Goal: Transaction & Acquisition: Purchase product/service

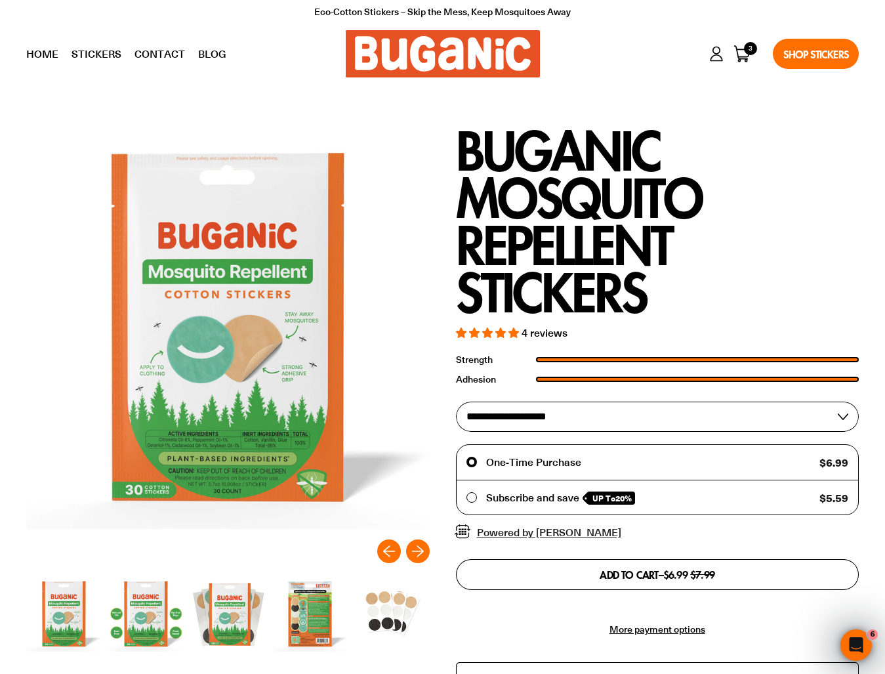
select select "**********"
click at [629, 559] on button "Add to cart – $24.30 Sale price $31.96" at bounding box center [658, 574] width 404 height 30
type input "*"
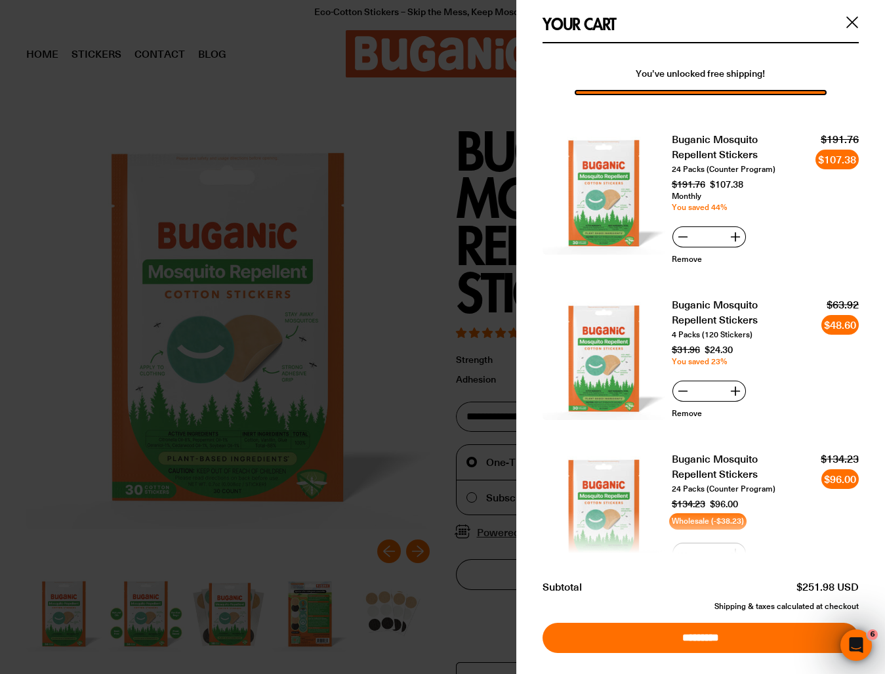
click at [731, 42] on div "You’ve unlocked free shipping! Buganic Mosquito Repellent Stickers 24 Packs (Co…" at bounding box center [701, 342] width 316 height 601
click at [745, 254] on p "Remove" at bounding box center [709, 259] width 75 height 11
click at [683, 253] on link "Remove" at bounding box center [687, 258] width 30 height 11
type input "*"
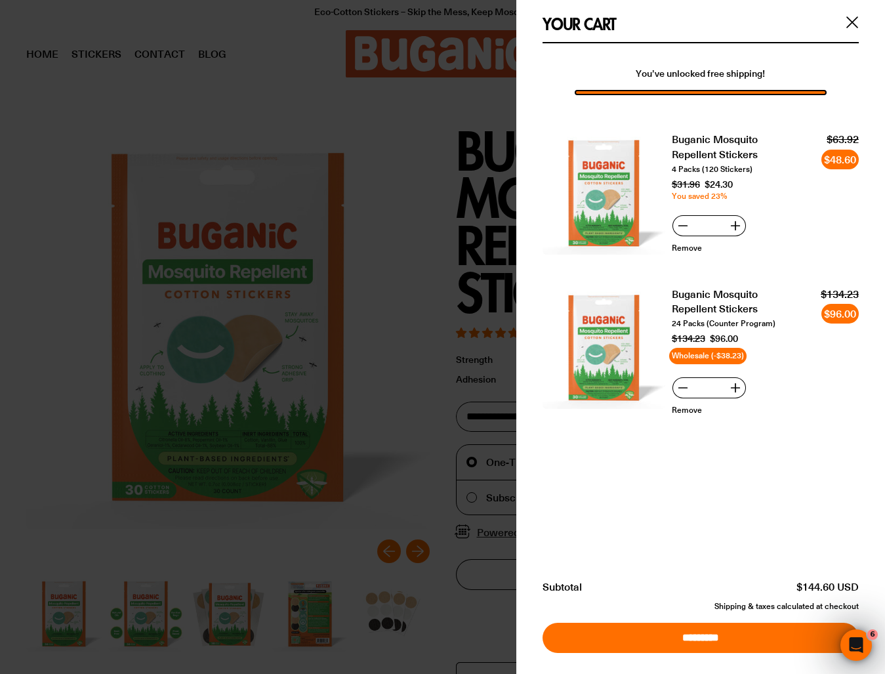
click at [683, 250] on li "Buganic Mosquito Repellent Stickers 4 Packs (120 Stickers) $31.96 $24.30 You sa…" at bounding box center [701, 196] width 316 height 154
click at [683, 237] on div "Quantity: * Remove" at bounding box center [709, 234] width 75 height 39
click at [683, 233] on div "Quantity: * Remove" at bounding box center [709, 234] width 75 height 39
click at [675, 223] on button "−" at bounding box center [683, 225] width 21 height 21
type input "*"
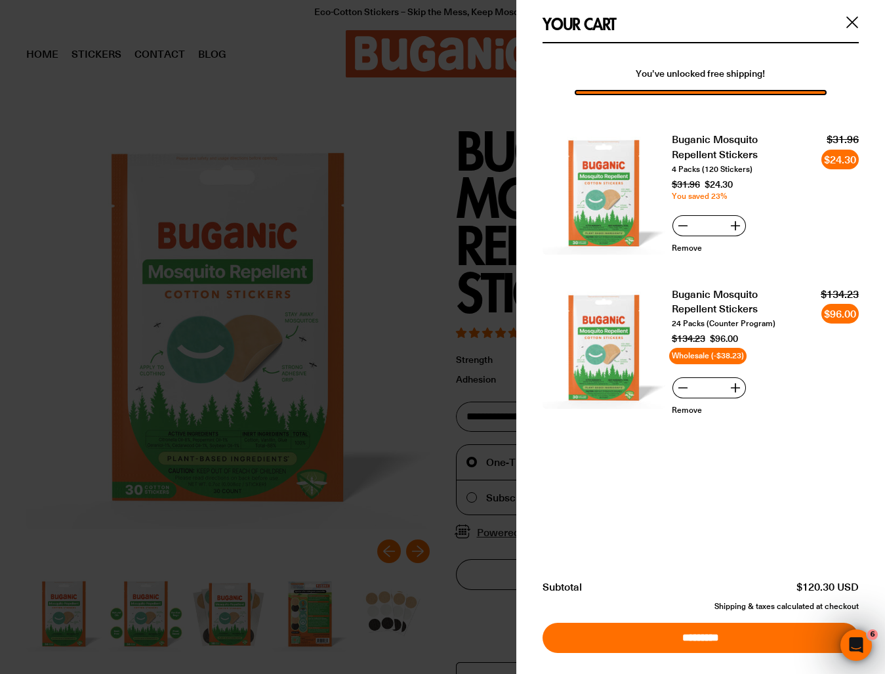
click at [690, 404] on link "Remove" at bounding box center [687, 409] width 30 height 11
type input "*"
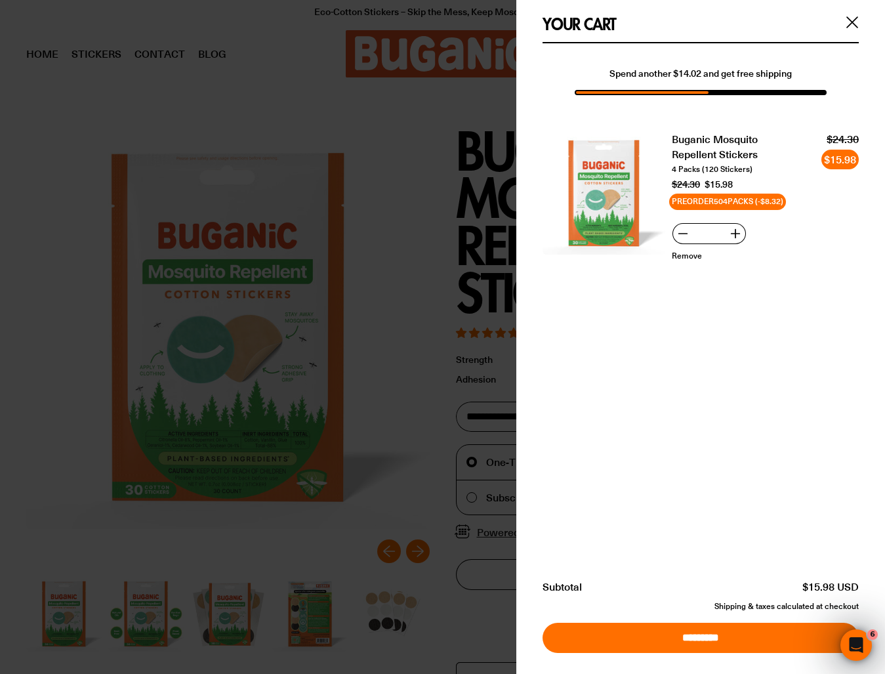
click at [685, 238] on button "−" at bounding box center [683, 233] width 21 height 21
type input "*"
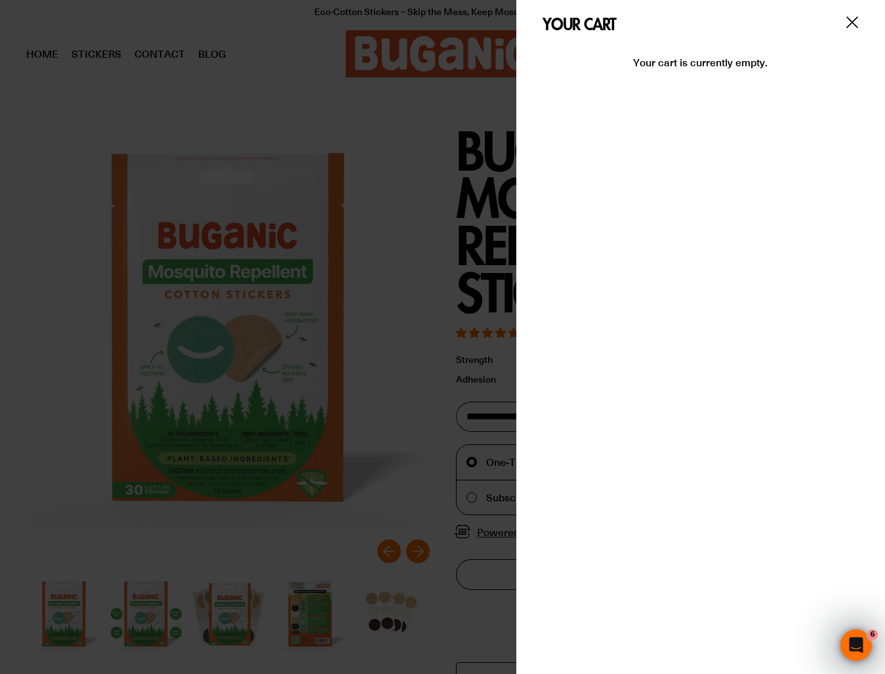
click at [841, 11] on div "Your cart - undefined items Close (esc)" at bounding box center [701, 21] width 369 height 42
click at [844, 9] on div "Your cart - undefined items Close (esc)" at bounding box center [701, 21] width 369 height 42
click at [834, 8] on div "Your cart - undefined items Close (esc)" at bounding box center [701, 21] width 369 height 42
click at [497, 134] on div at bounding box center [442, 337] width 885 height 674
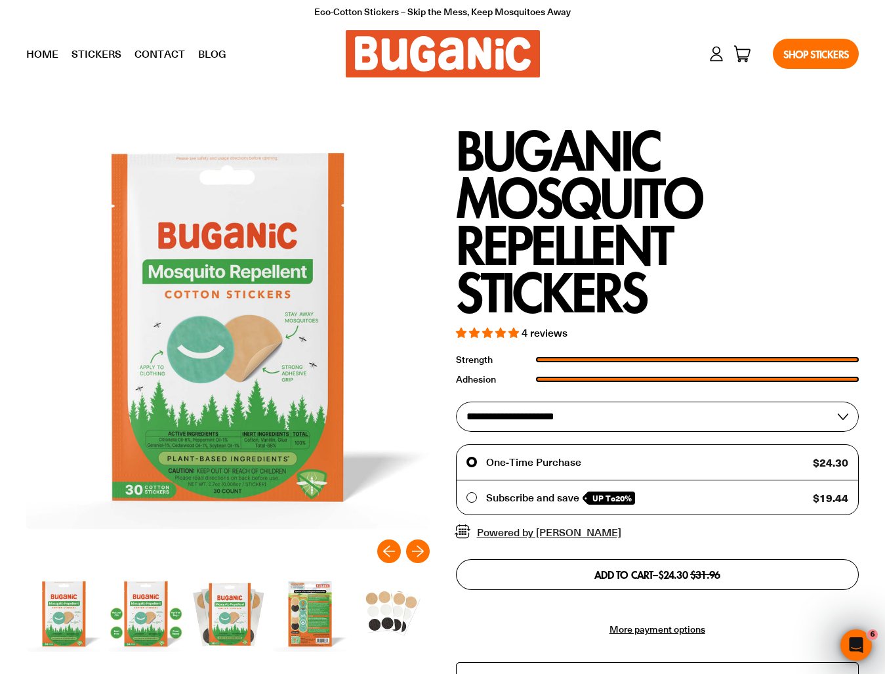
click at [539, 562] on button "Add to cart – $24.30 Sale price $31.96" at bounding box center [658, 574] width 404 height 30
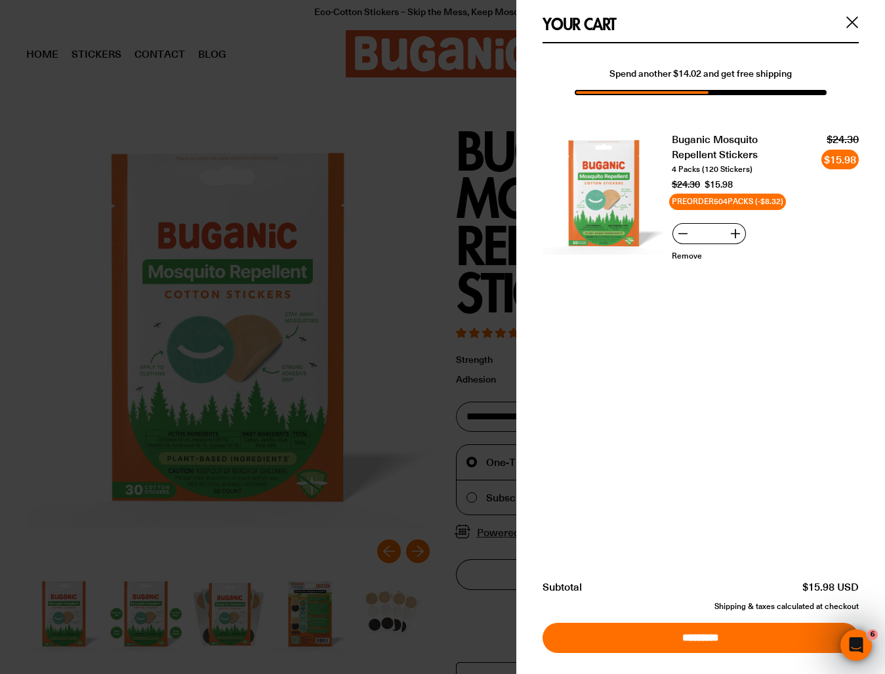
click at [841, 14] on div "Your cart - undefined items Close (esc)" at bounding box center [701, 21] width 369 height 42
click at [838, 4] on div "Your cart - undefined items Close (esc)" at bounding box center [701, 21] width 369 height 42
click at [852, 10] on div "Your cart - undefined items Close (esc)" at bounding box center [701, 21] width 369 height 42
click at [841, 10] on div "Your cart - undefined items Close (esc)" at bounding box center [701, 21] width 369 height 42
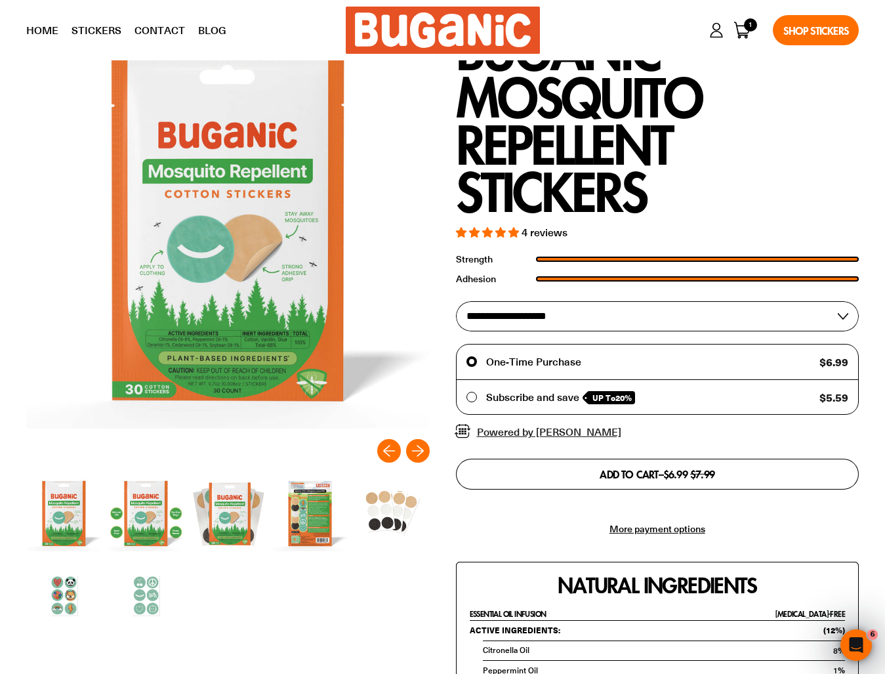
click at [538, 380] on div "Subscribe and save UP To 20% $5.59 Delivery frequency Monthly Save 20 % $5.59 p…" at bounding box center [658, 397] width 402 height 34
click at [480, 393] on label "Subscribe and save UP To 20%" at bounding box center [554, 397] width 175 height 14
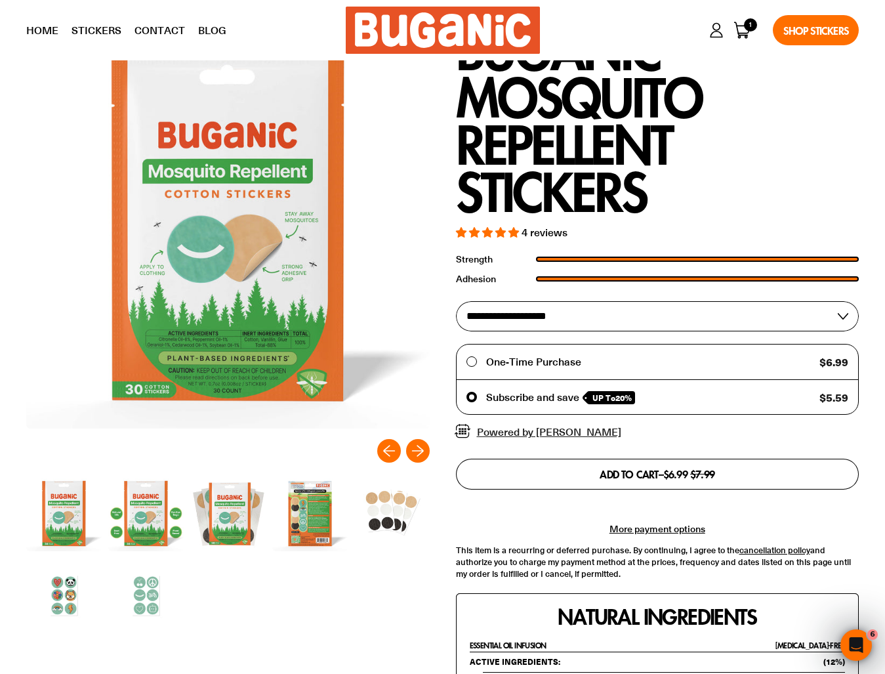
click at [519, 465] on button "Add to cart – $6.99 Sale price $7.99" at bounding box center [658, 474] width 404 height 30
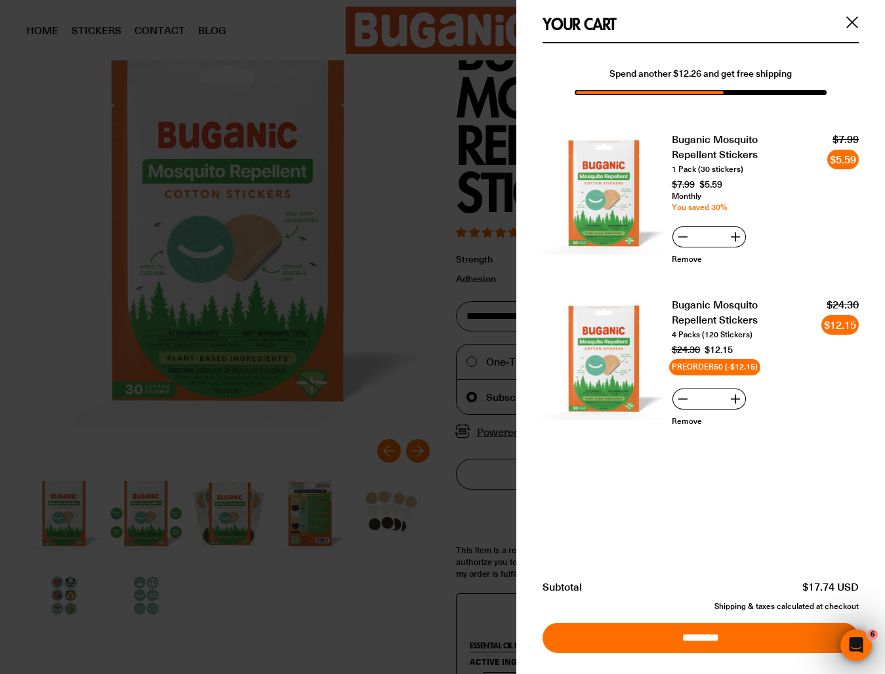
click at [675, 244] on div "Quantity: * Remove" at bounding box center [709, 245] width 75 height 39
click at [680, 245] on div "Quantity: * Remove" at bounding box center [709, 245] width 75 height 39
click at [671, 242] on li "Buganic Mosquito Repellent Stickers 1 Pack (30 stickers) $7.99 $5.59 Monthly Yo…" at bounding box center [701, 201] width 316 height 165
click at [681, 243] on button "−" at bounding box center [683, 236] width 21 height 21
type input "*"
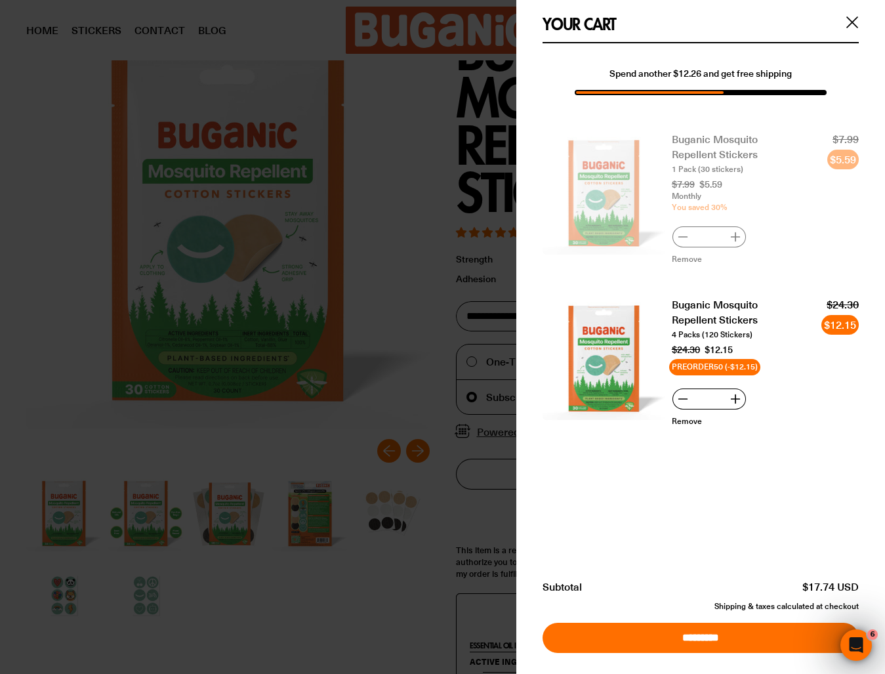
click at [681, 243] on div "Quantity: * Remove" at bounding box center [709, 245] width 75 height 39
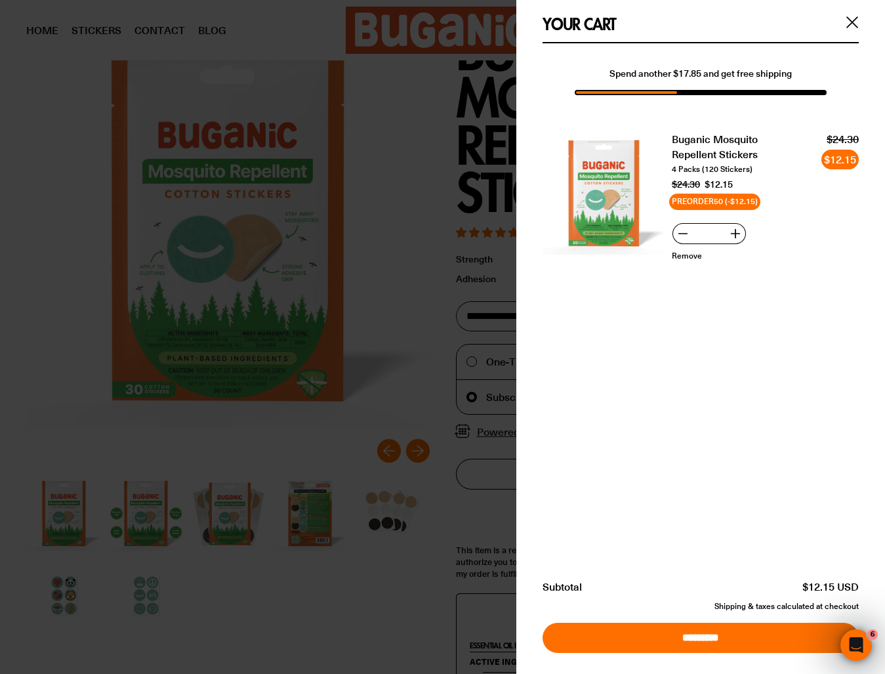
click at [842, 13] on div "Your cart - undefined items Close (esc)" at bounding box center [701, 21] width 369 height 42
click at [844, 14] on div "Your cart - undefined items Close (esc)" at bounding box center [701, 21] width 369 height 42
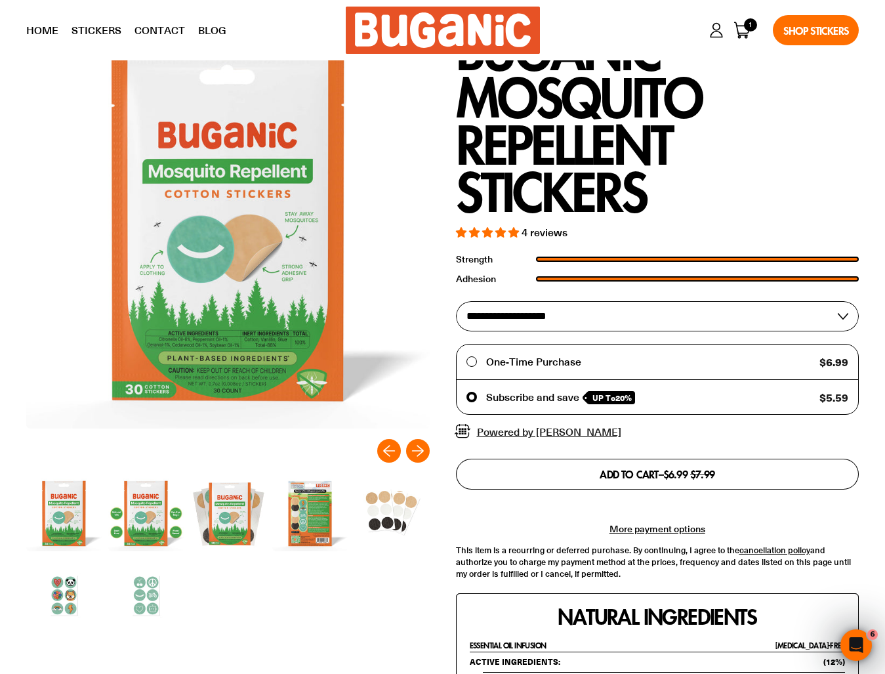
click at [515, 356] on span "One-Time Purchase" at bounding box center [533, 361] width 95 height 14
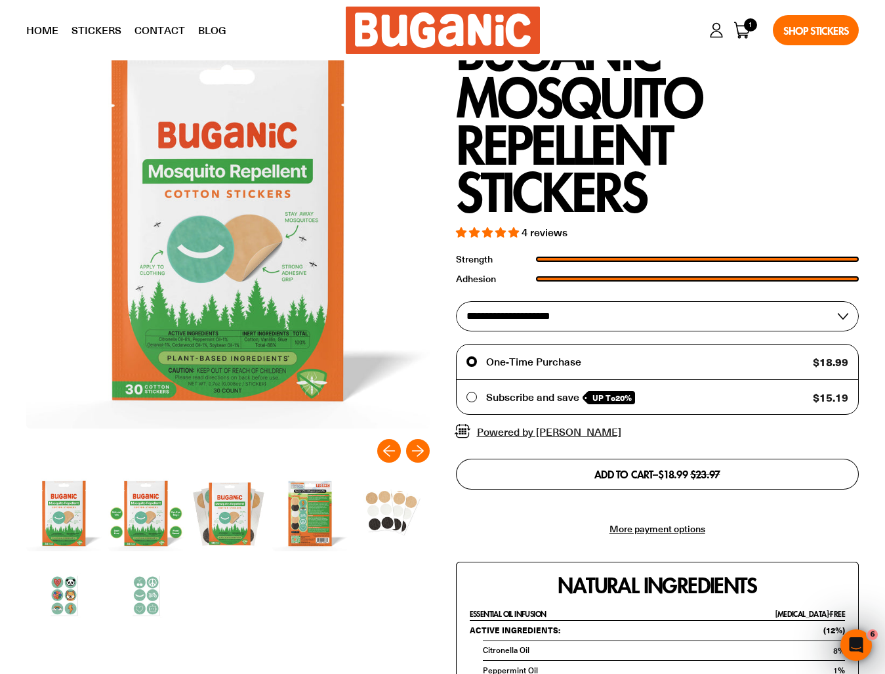
click at [524, 299] on fieldset "**********" at bounding box center [658, 316] width 404 height 35
select select "**********"
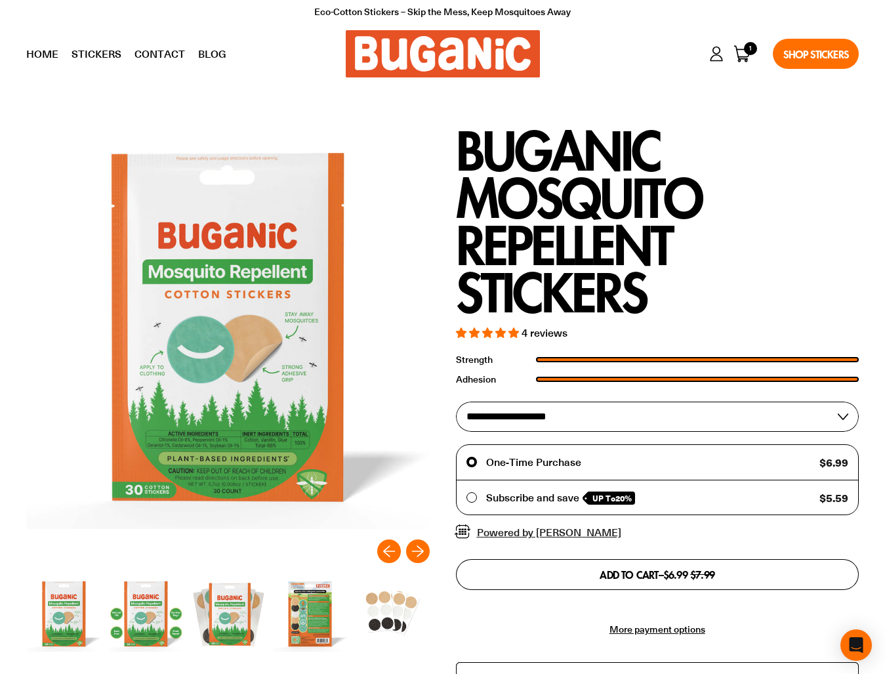
click at [745, 45] on button "Cart 1 item" at bounding box center [743, 54] width 18 height 18
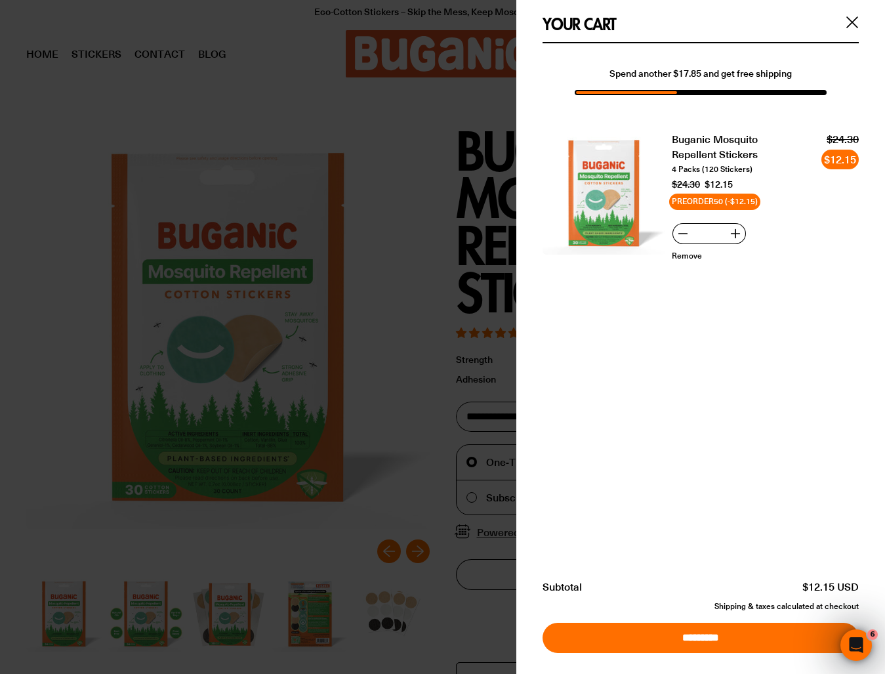
click at [685, 631] on input "*********" at bounding box center [701, 638] width 316 height 30
